Goal: Information Seeking & Learning: Learn about a topic

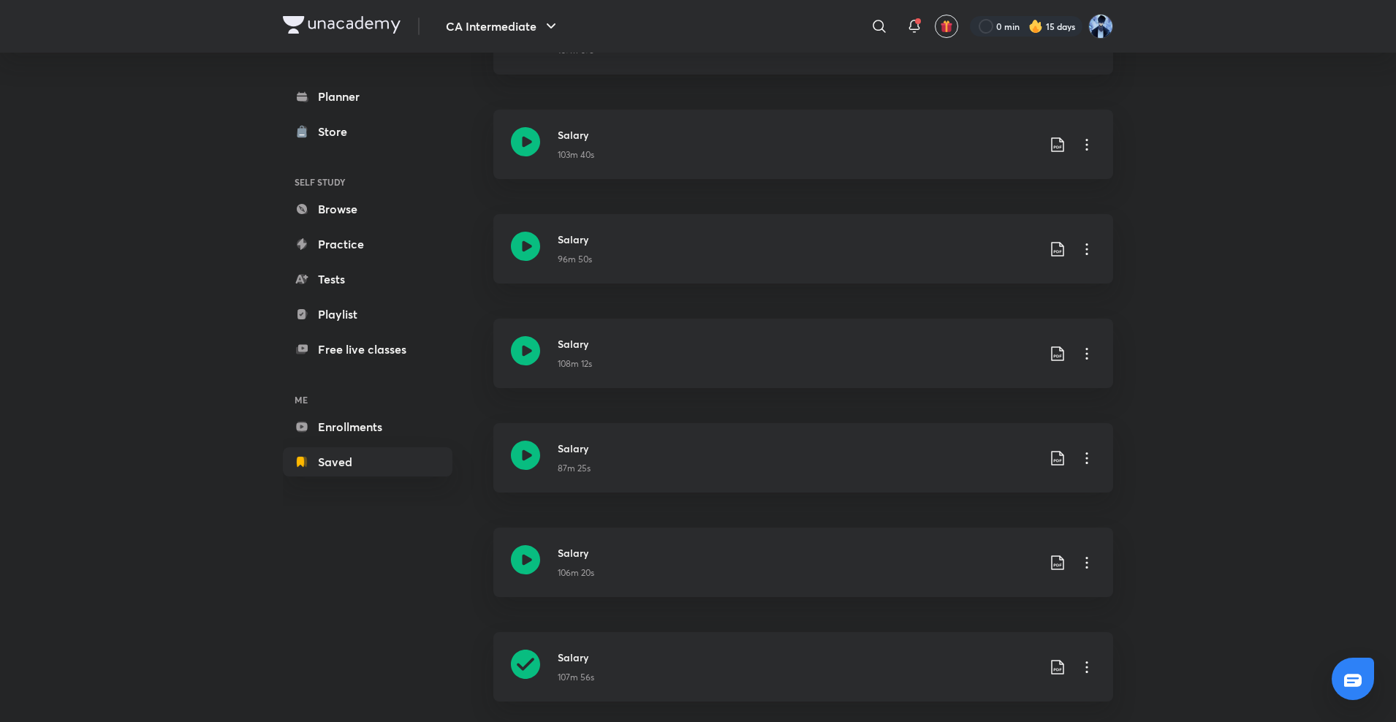
scroll to position [793, 0]
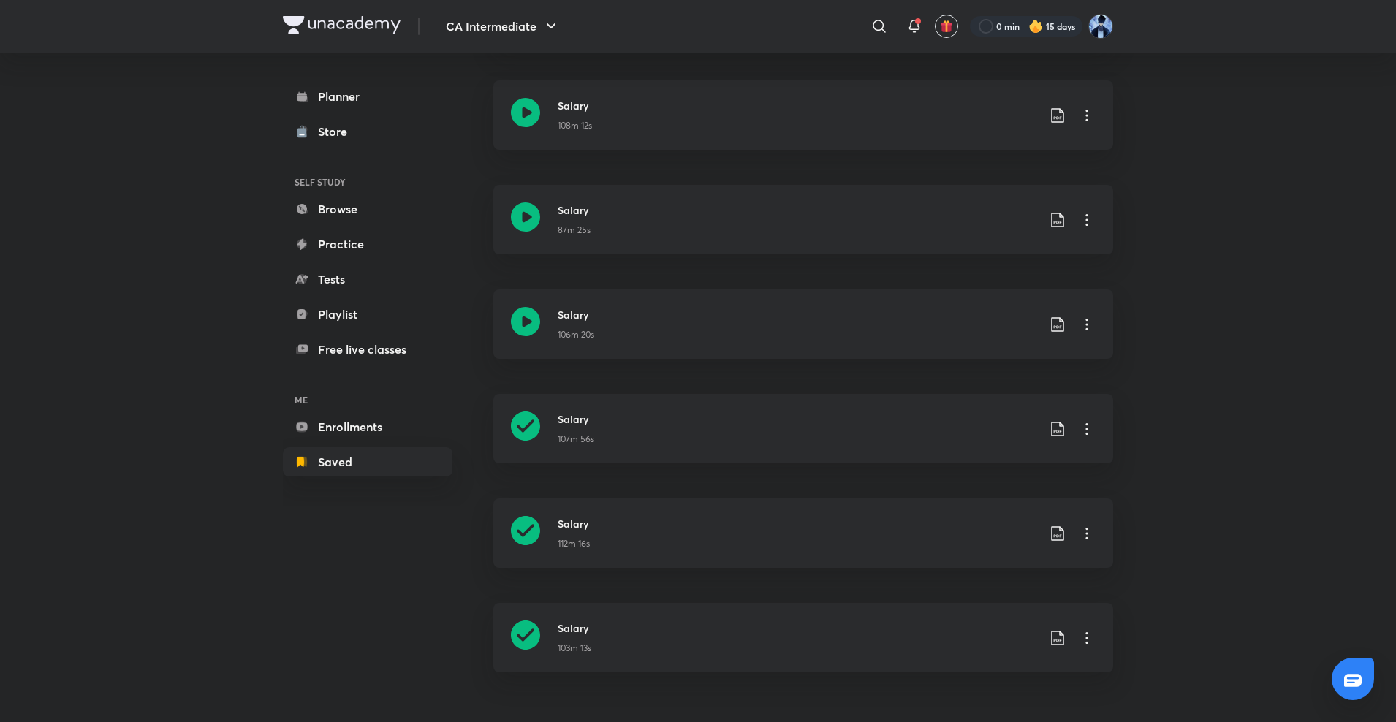
drag, startPoint x: 1365, startPoint y: 333, endPoint x: 1357, endPoint y: 525, distance: 191.7
click at [522, 321] on icon at bounding box center [525, 321] width 29 height 29
